Goal: Task Accomplishment & Management: Manage account settings

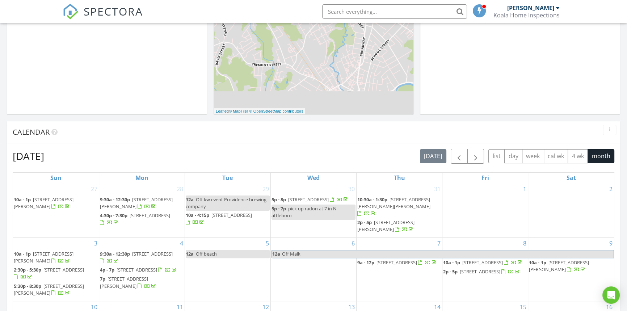
scroll to position [395, 0]
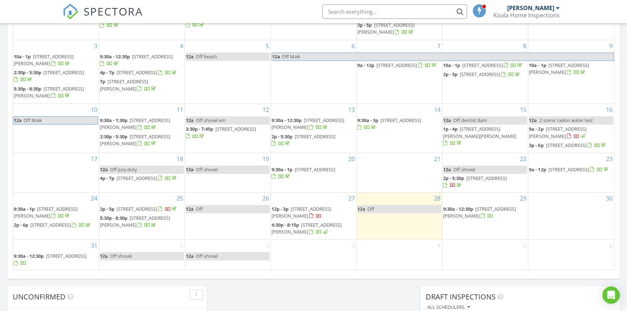
click at [325, 212] on span "12p - 3p 4 Hobson Ave, Woburn 01801" at bounding box center [314, 213] width 84 height 14
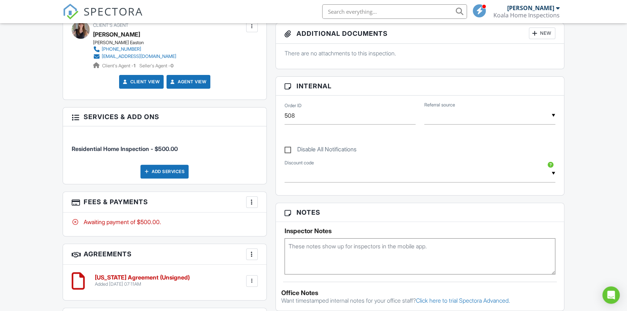
scroll to position [296, 0]
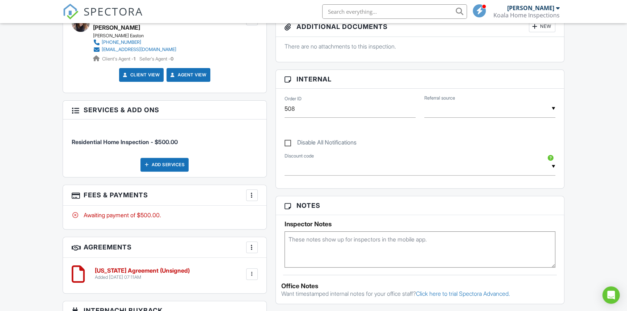
click at [253, 197] on div at bounding box center [251, 195] width 7 height 7
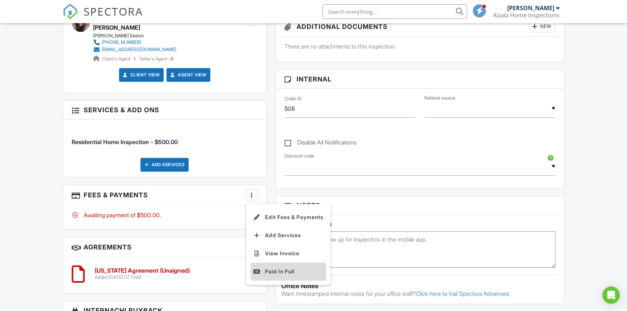
click at [279, 267] on div "Paid In Full" at bounding box center [288, 271] width 70 height 9
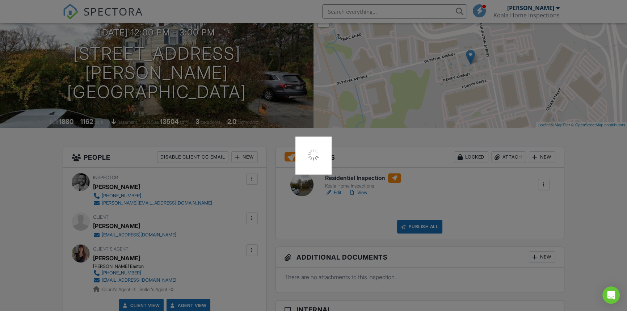
scroll to position [13, 0]
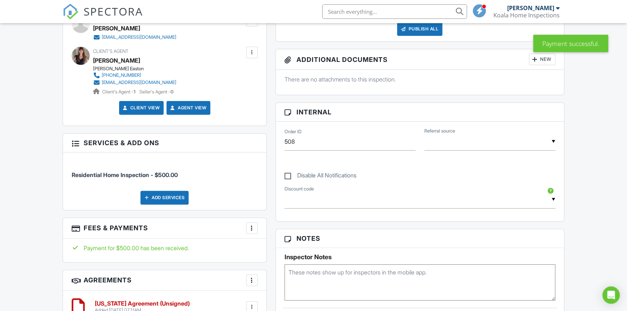
scroll to position [428, 0]
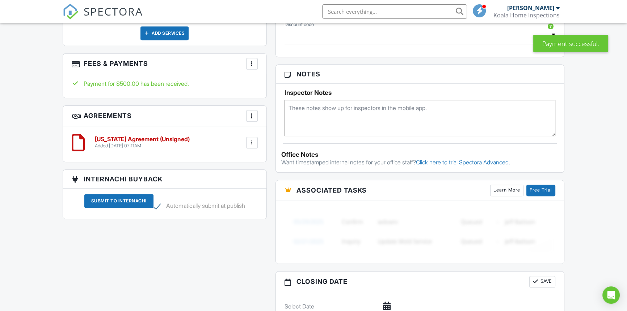
click at [251, 117] on div at bounding box center [251, 115] width 7 height 7
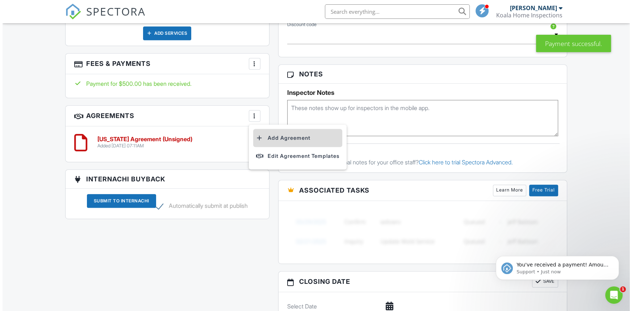
scroll to position [0, 0]
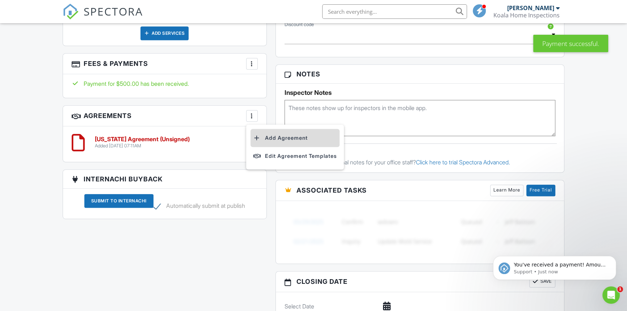
click at [274, 135] on li "Add Agreement" at bounding box center [295, 138] width 89 height 18
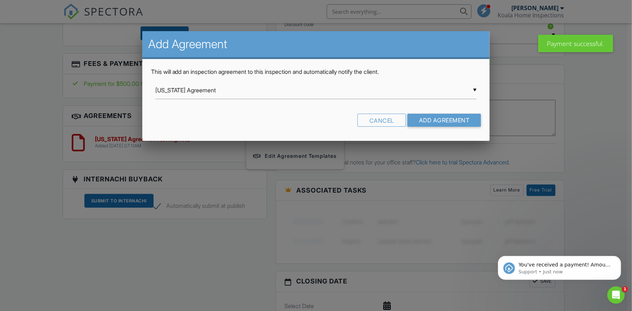
click at [220, 95] on div "▼ Rhode Island Agreement Rhode Island Agreement Massachusetts Agreement Sewer S…" at bounding box center [315, 90] width 321 height 18
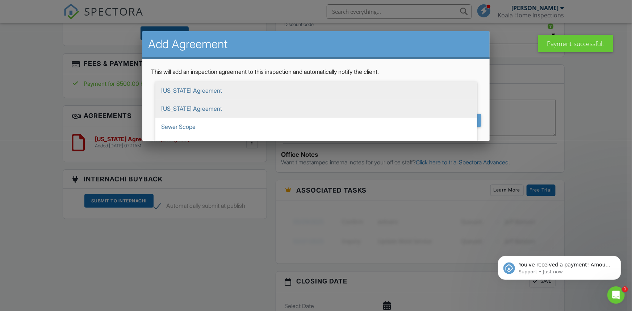
click at [208, 108] on span "[US_STATE] Agreement" at bounding box center [315, 109] width 321 height 18
type input "[US_STATE] Agreement"
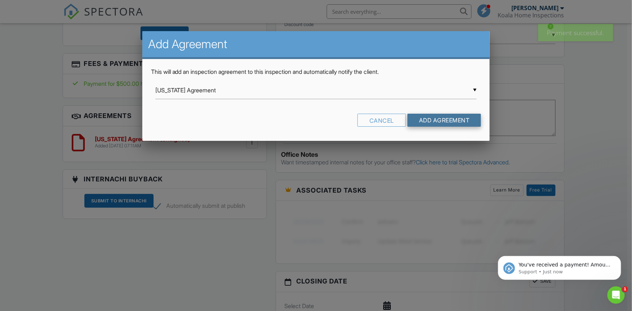
click at [414, 122] on input "Add Agreement" at bounding box center [444, 120] width 74 height 13
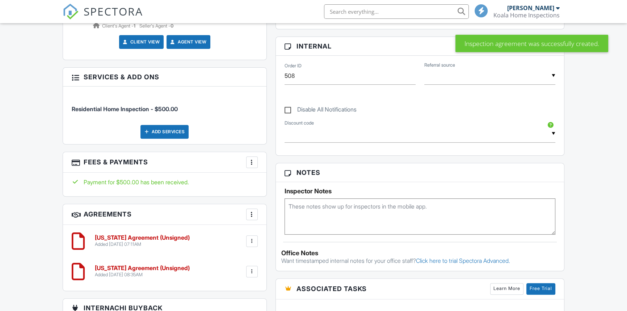
scroll to position [329, 0]
click at [247, 239] on div at bounding box center [252, 241] width 12 height 12
click at [227, 295] on li "Delete" at bounding box center [232, 297] width 41 height 18
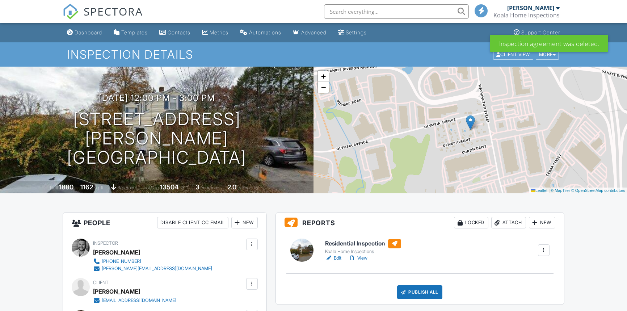
click at [374, 243] on h6 "Residential Inspection" at bounding box center [363, 243] width 76 height 9
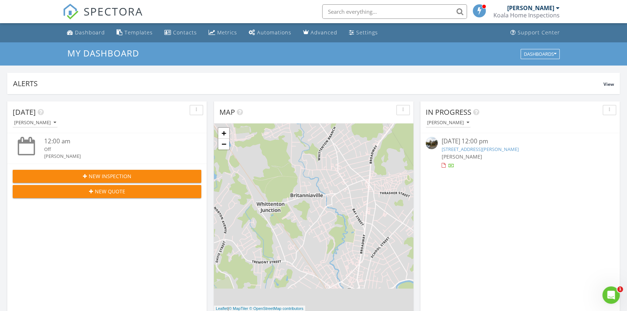
click at [503, 148] on link "[STREET_ADDRESS][PERSON_NAME]" at bounding box center [479, 149] width 77 height 7
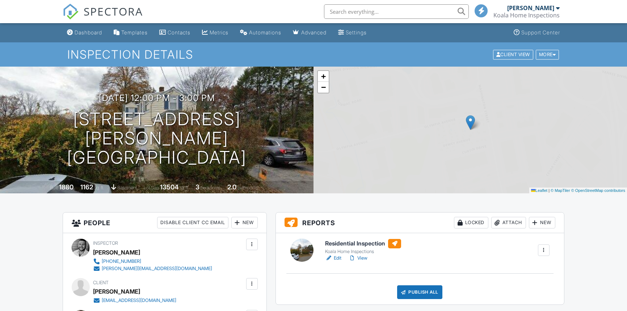
scroll to position [33, 0]
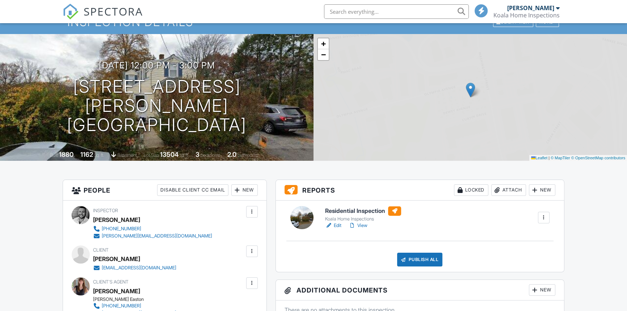
click at [361, 209] on h6 "Residential Inspection" at bounding box center [363, 210] width 76 height 9
